Goal: Find specific page/section: Find specific page/section

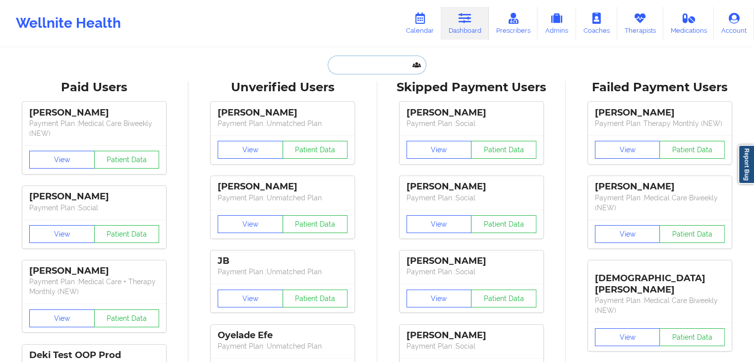
click at [341, 61] on input "text" at bounding box center [377, 64] width 98 height 19
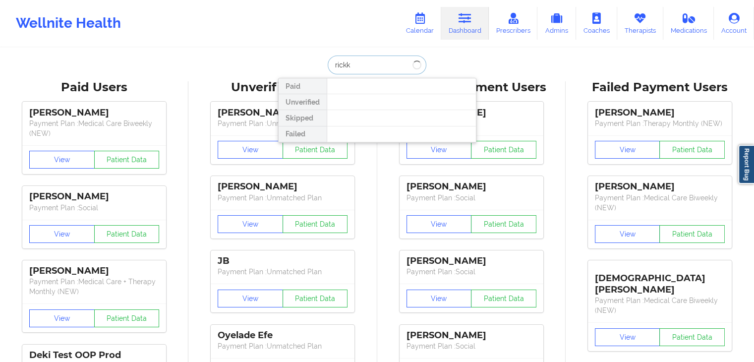
type input "[PERSON_NAME]"
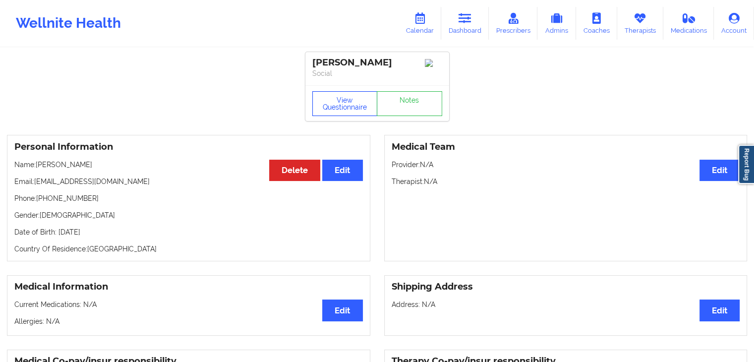
click at [344, 101] on button "View Questionnaire" at bounding box center [344, 103] width 65 height 25
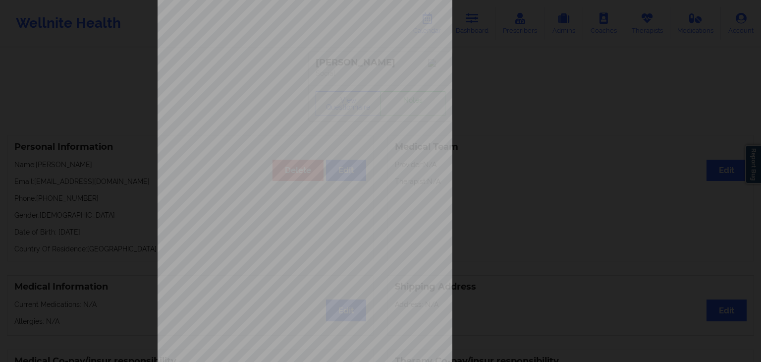
scroll to position [111, 0]
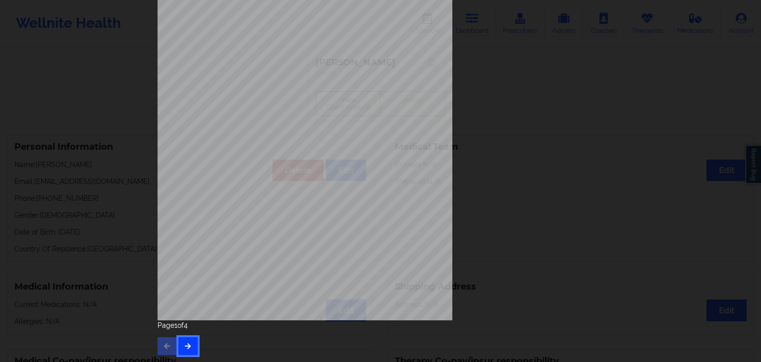
click at [184, 343] on icon "button" at bounding box center [188, 345] width 8 height 6
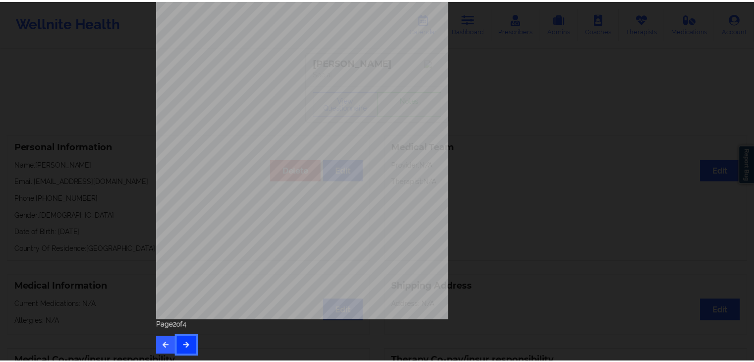
scroll to position [0, 0]
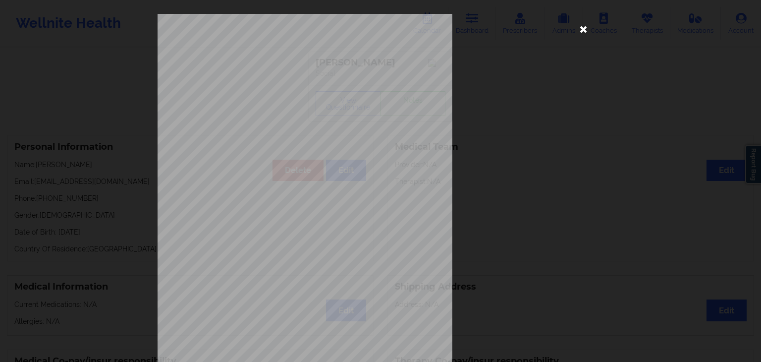
click at [584, 28] on icon at bounding box center [584, 29] width 16 height 16
